Goal: Transaction & Acquisition: Purchase product/service

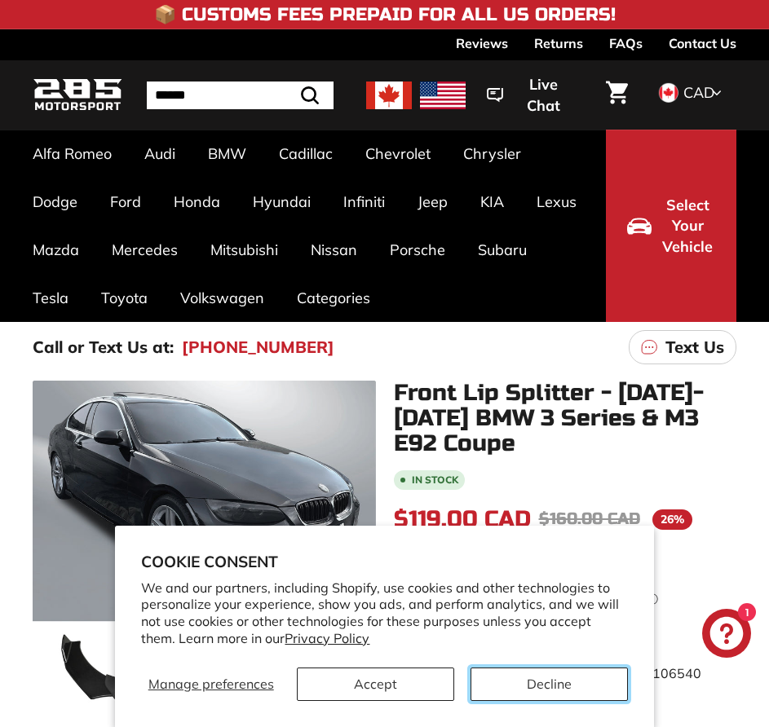
click at [566, 682] on button "Decline" at bounding box center [548, 684] width 157 height 33
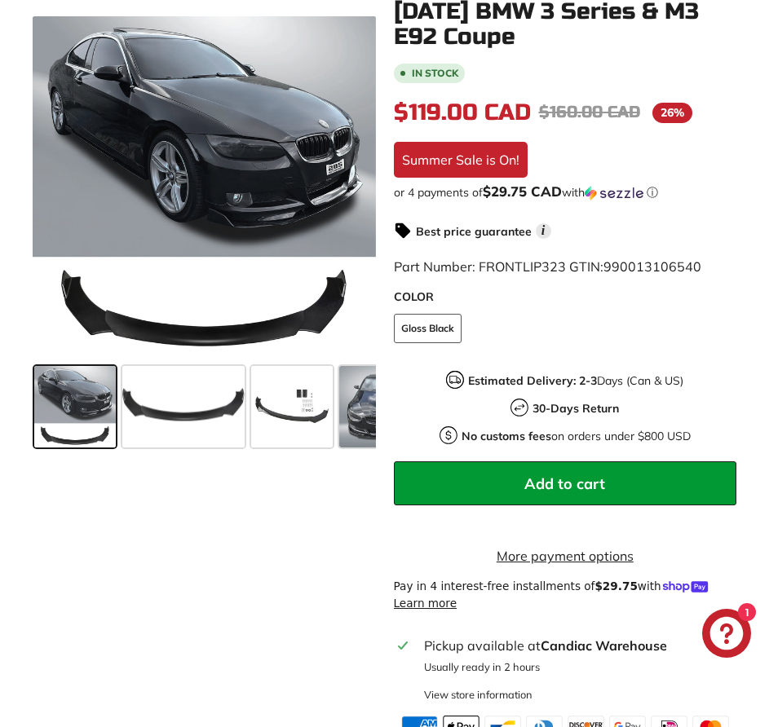
scroll to position [408, 0]
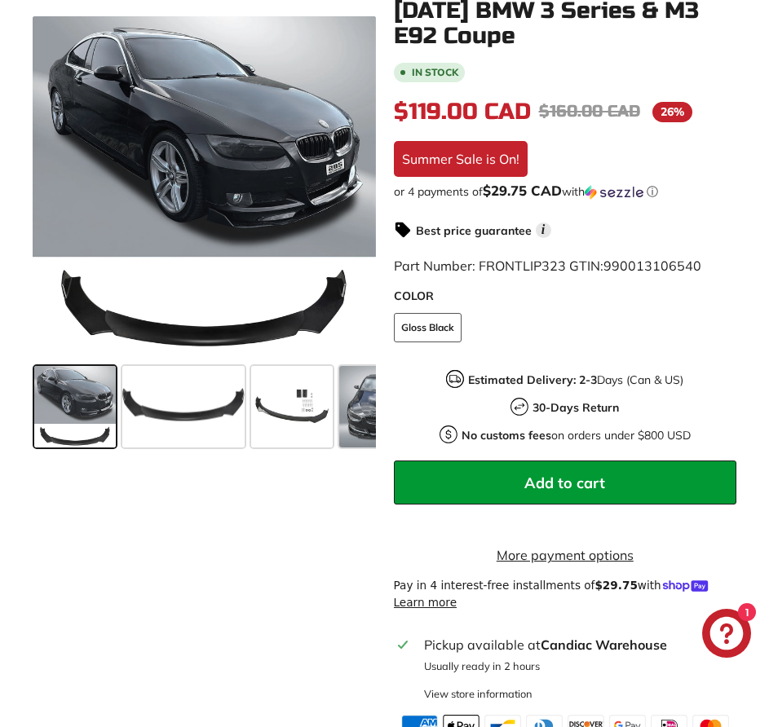
click at [51, 405] on span at bounding box center [75, 407] width 82 height 82
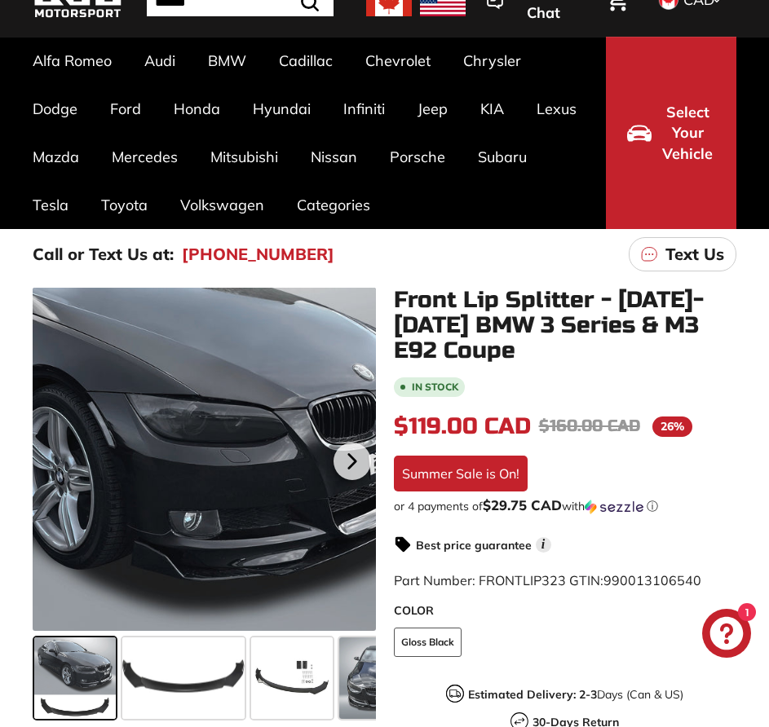
scroll to position [0, 0]
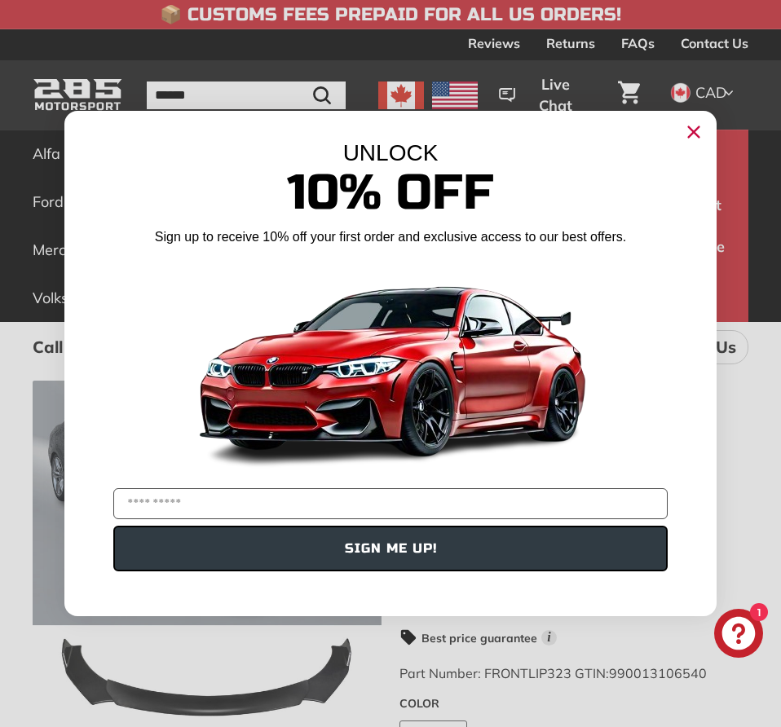
click at [701, 121] on icon "Close dialog" at bounding box center [694, 132] width 26 height 26
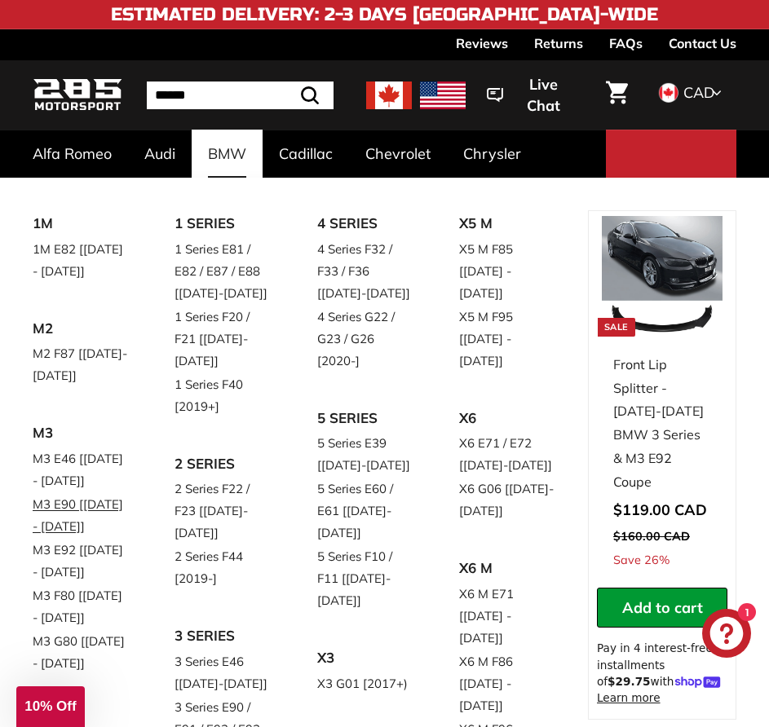
click at [93, 502] on link "M3 E90 [[DATE] - [DATE]]" at bounding box center [81, 515] width 96 height 46
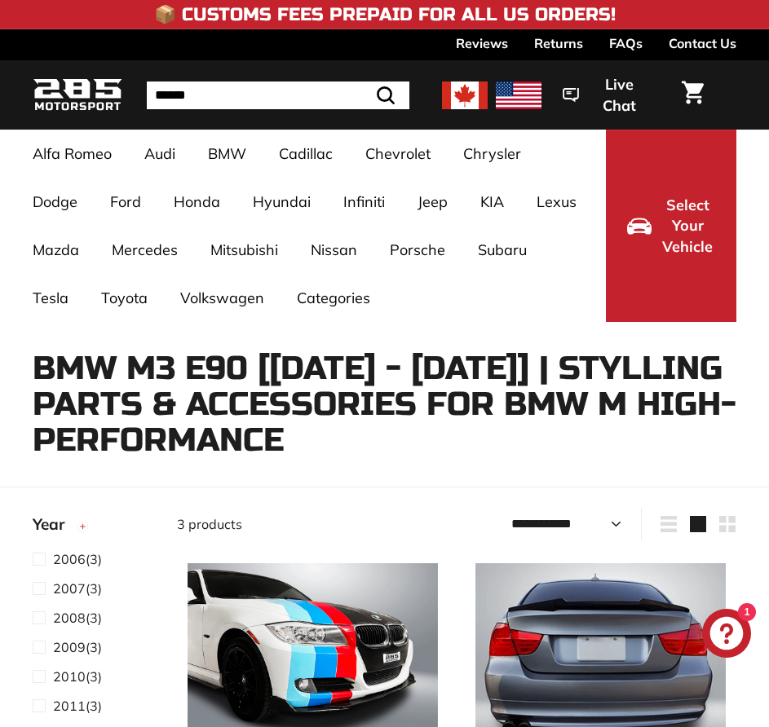
select select "**********"
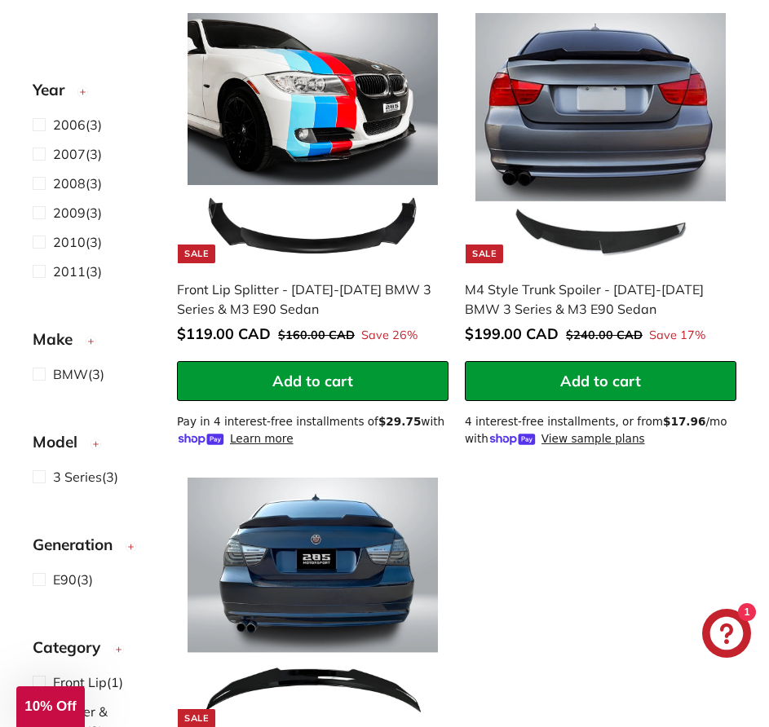
scroll to position [408, 0]
